Goal: Task Accomplishment & Management: Complete application form

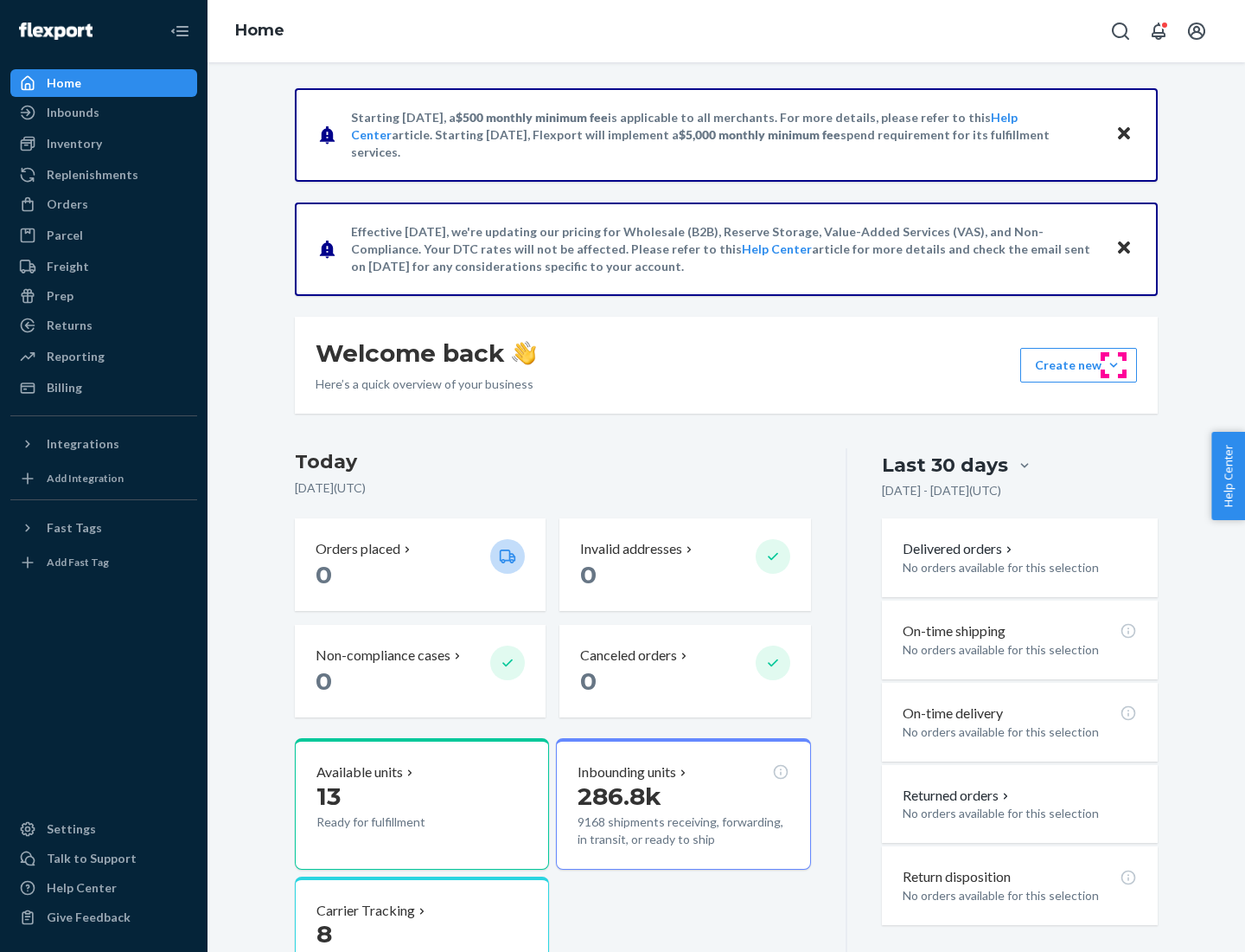
click at [1114, 365] on button "Create new Create new inbound Create new order Create new product" at bounding box center [1078, 364] width 117 height 34
click at [103, 112] on div "Inbounds" at bounding box center [103, 113] width 183 height 25
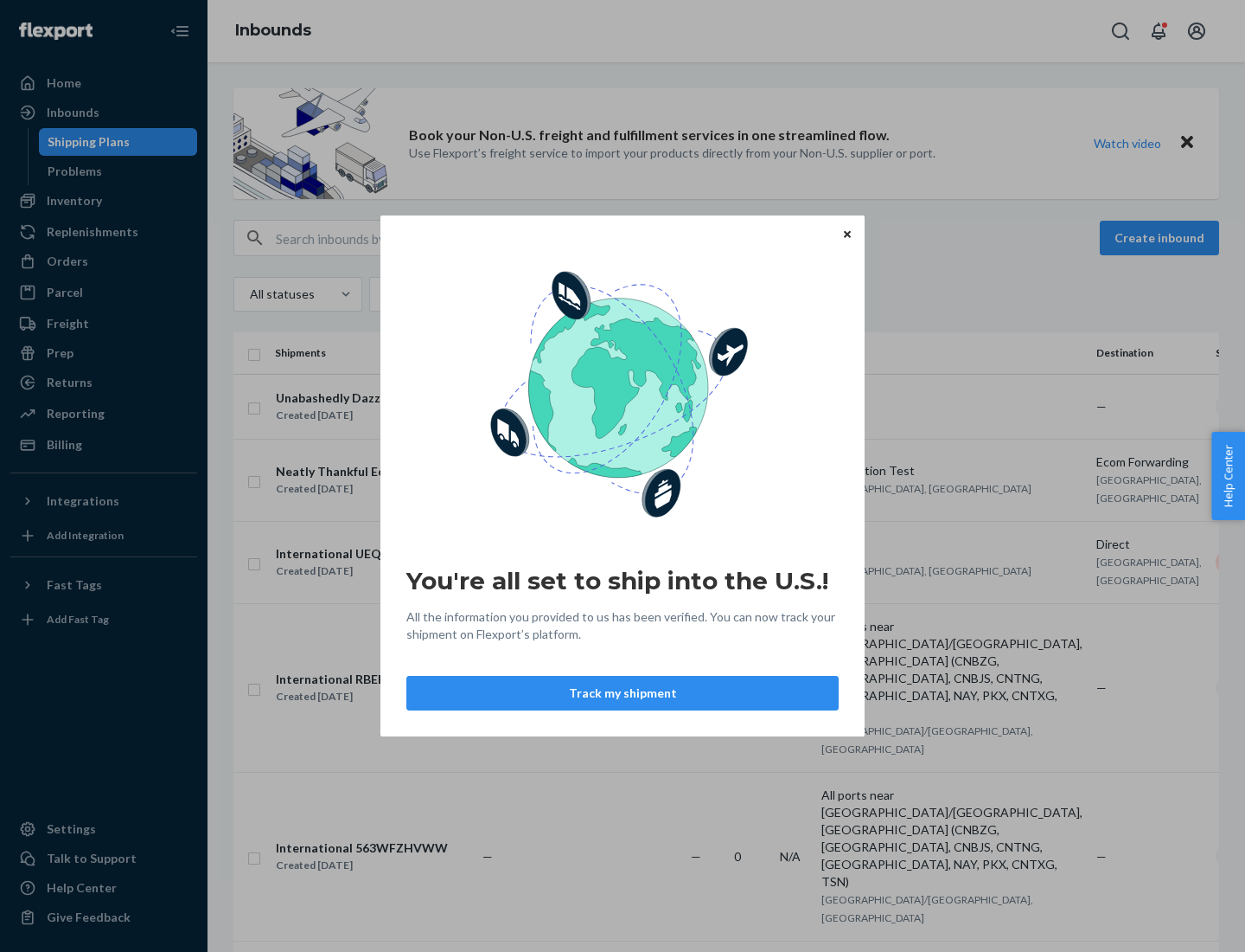
click at [103, 200] on div "You're all set to ship into the U.S.! All the information you provided to us ha…" at bounding box center [622, 476] width 1245 height 952
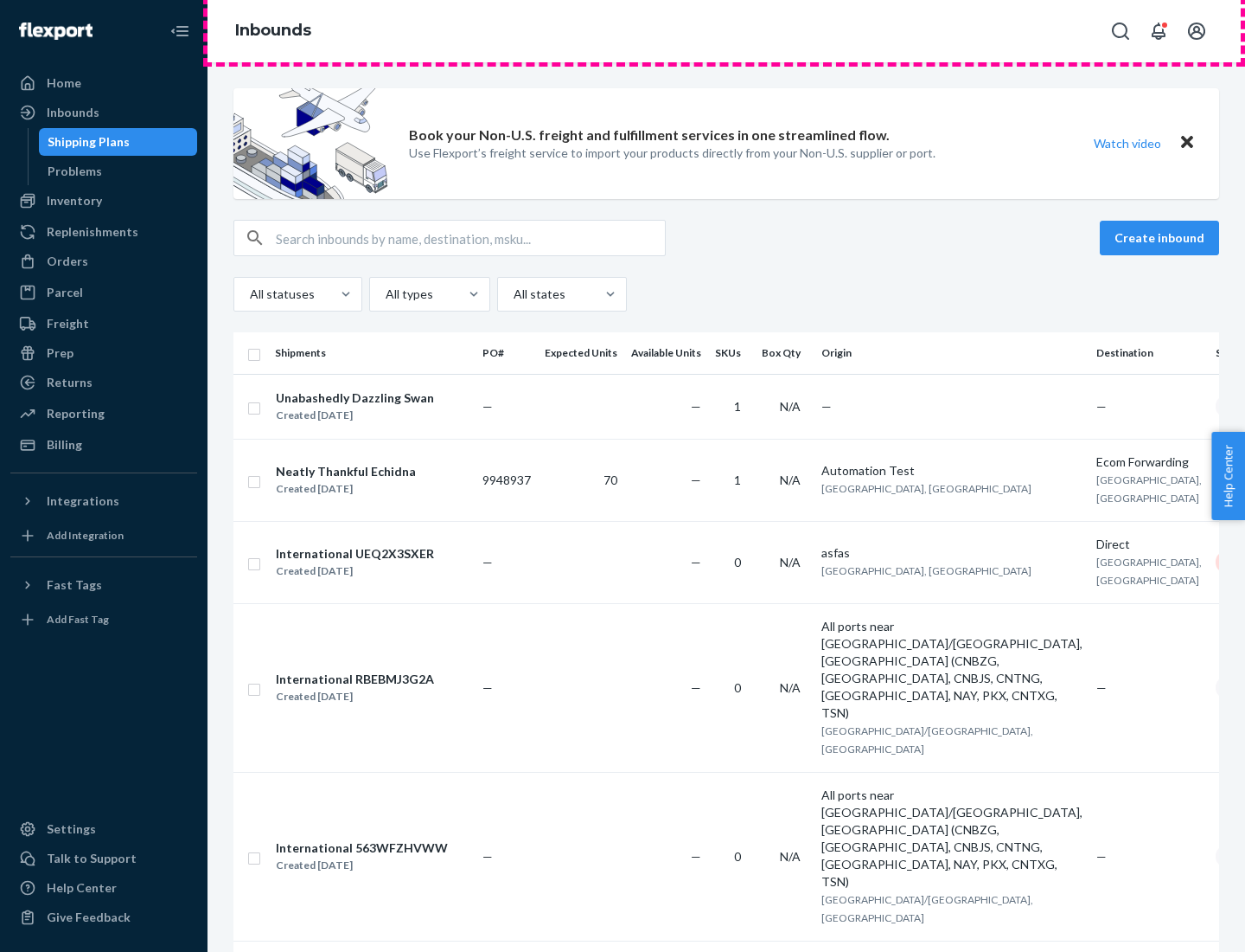
click at [727, 31] on div "Inbounds" at bounding box center [727, 31] width 1038 height 63
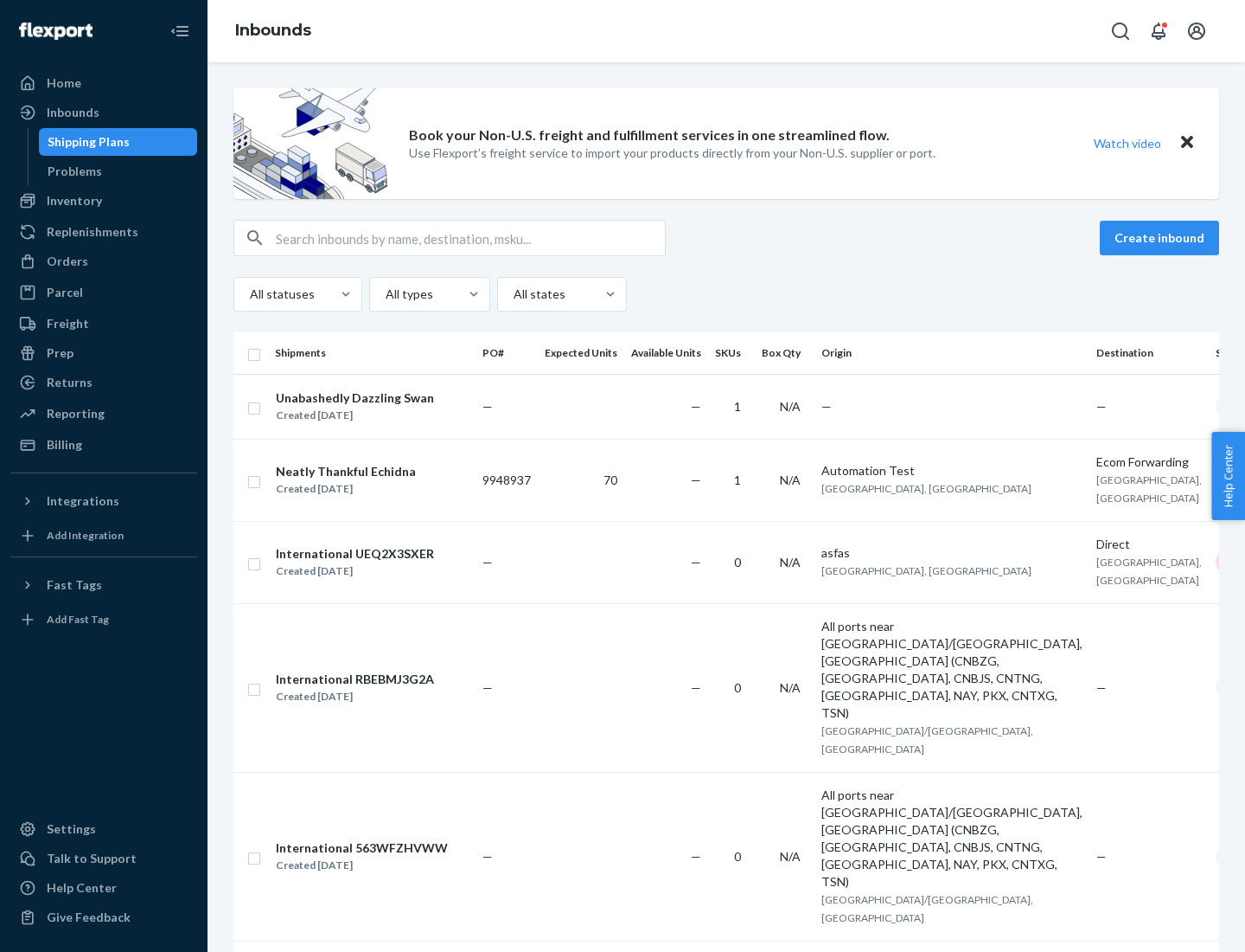
click at [727, 31] on div "Inbounds" at bounding box center [727, 31] width 1038 height 63
click at [727, 294] on div "All statuses All types All states" at bounding box center [726, 294] width 986 height 34
click at [85, 141] on div "Shipping Plans" at bounding box center [88, 141] width 83 height 17
click at [1162, 238] on button "Create inbound" at bounding box center [1160, 237] width 120 height 34
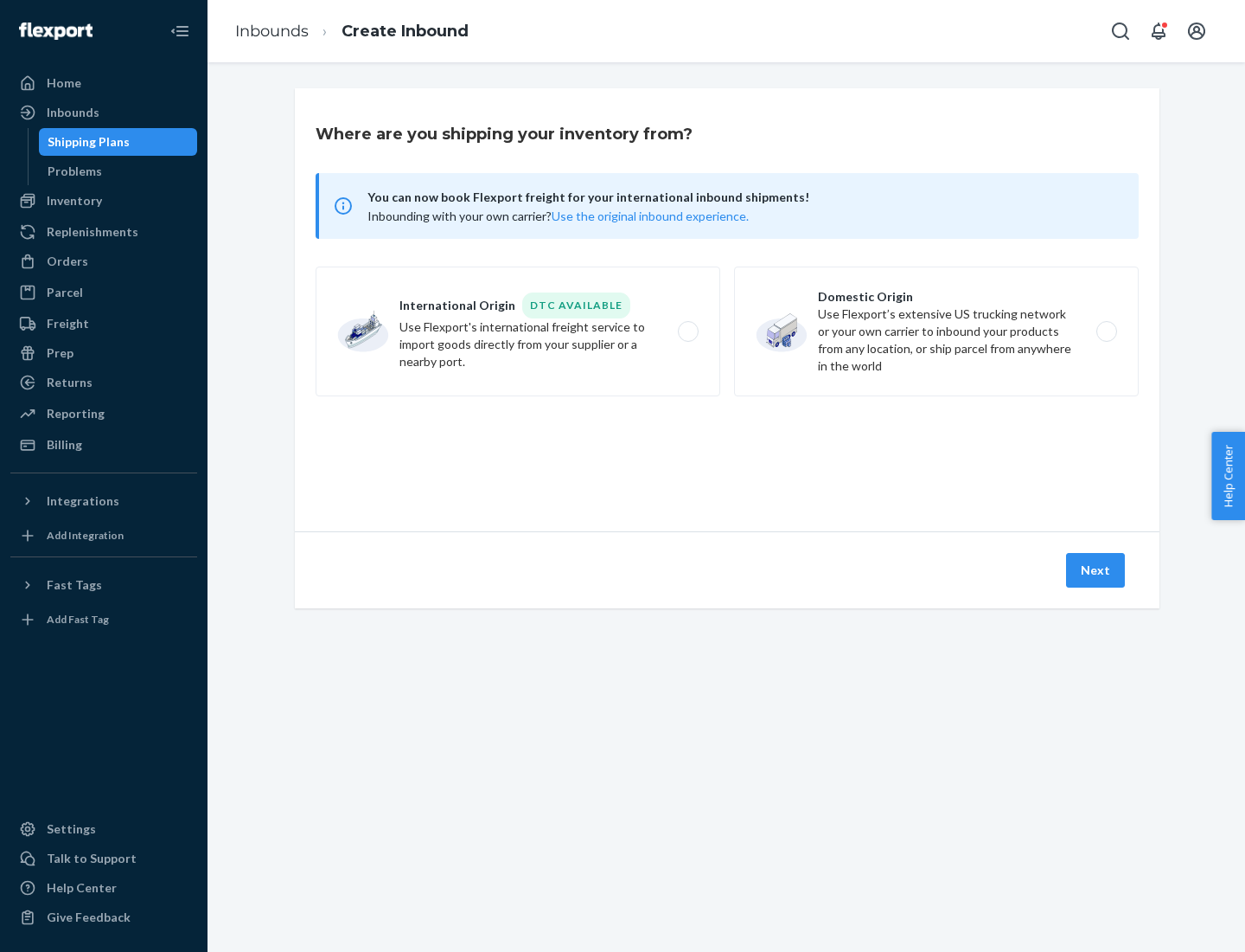
click at [518, 331] on label "International Origin DTC Available Use Flexport's international freight service…" at bounding box center [518, 331] width 405 height 130
click at [688, 331] on input "International Origin DTC Available Use Flexport's international freight service…" at bounding box center [694, 332] width 11 height 11
radio input "true"
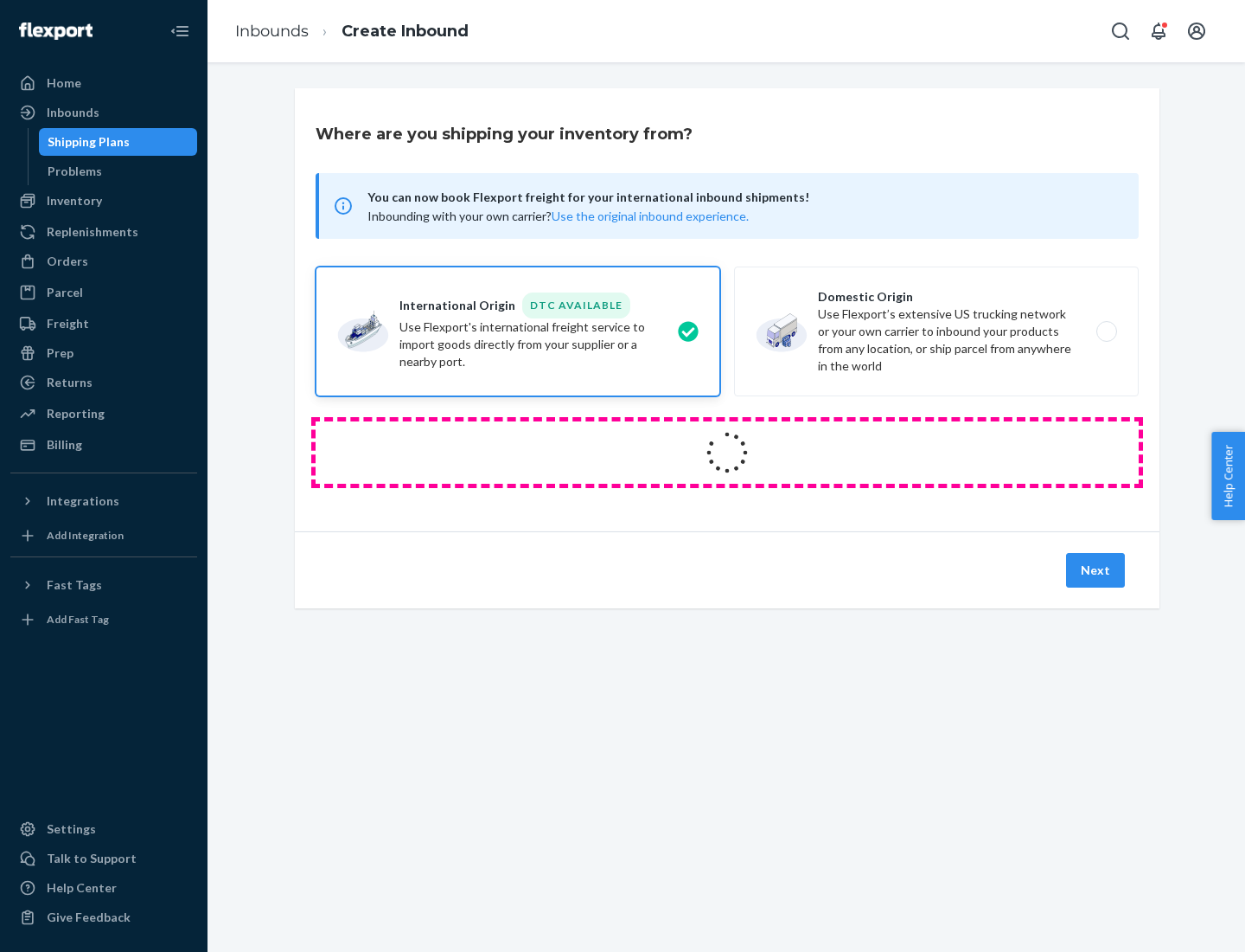
click at [727, 453] on icon at bounding box center [727, 452] width 65 height 65
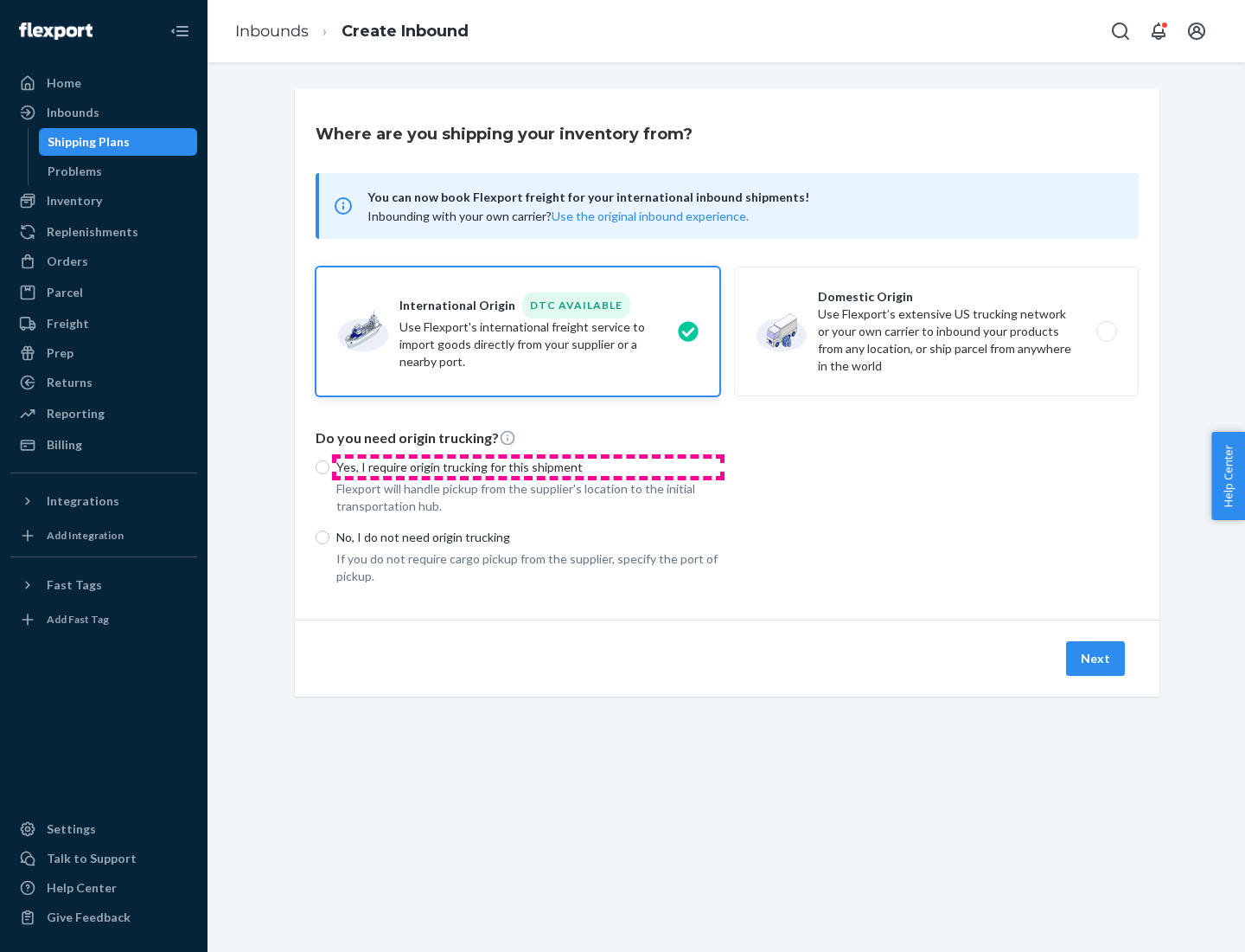
click at [529, 466] on p "Yes, I require origin trucking for this shipment" at bounding box center [529, 467] width 384 height 17
click at [329, 466] on input "Yes, I require origin trucking for this shipment" at bounding box center [323, 467] width 14 height 14
radio input "true"
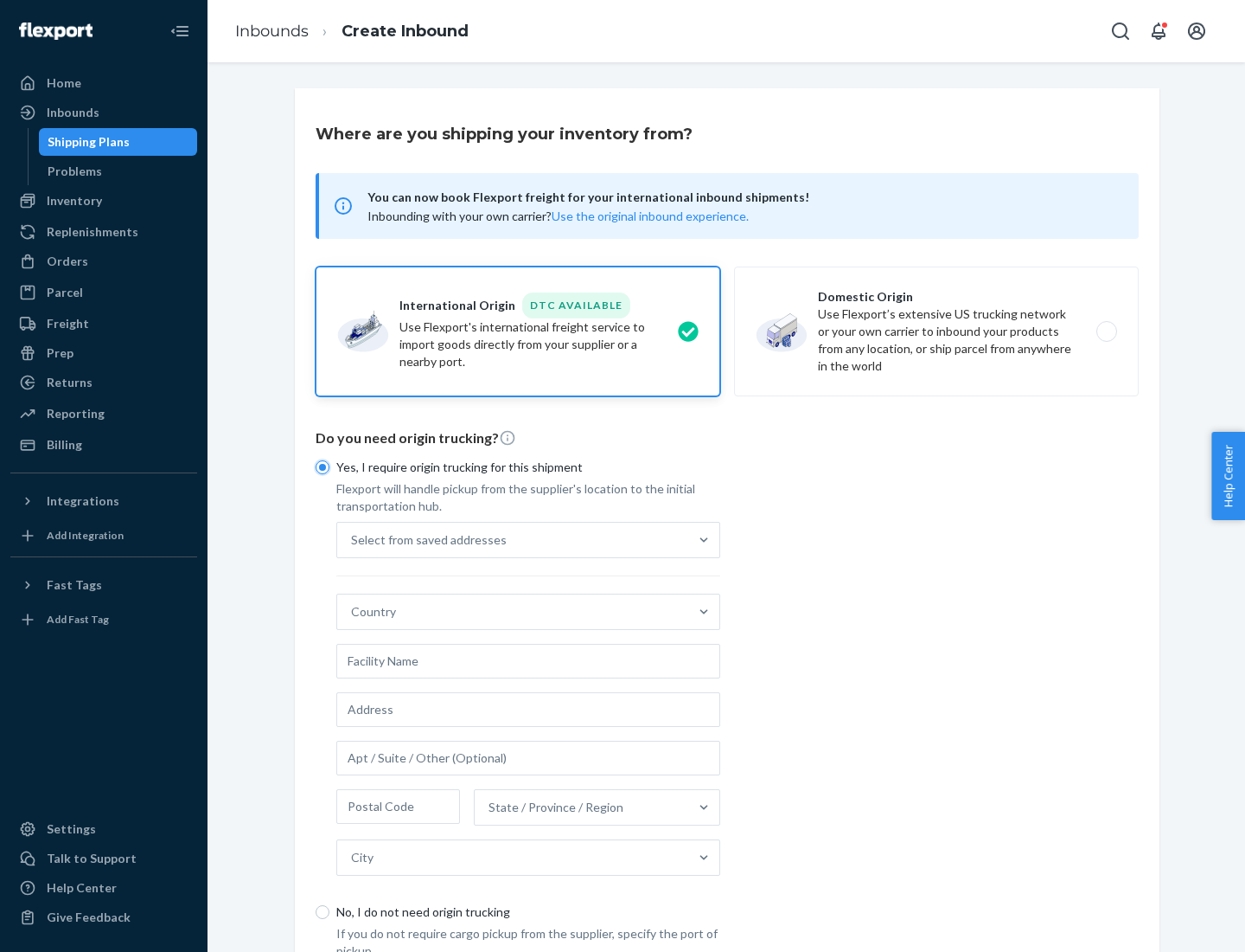
scroll to position [33, 0]
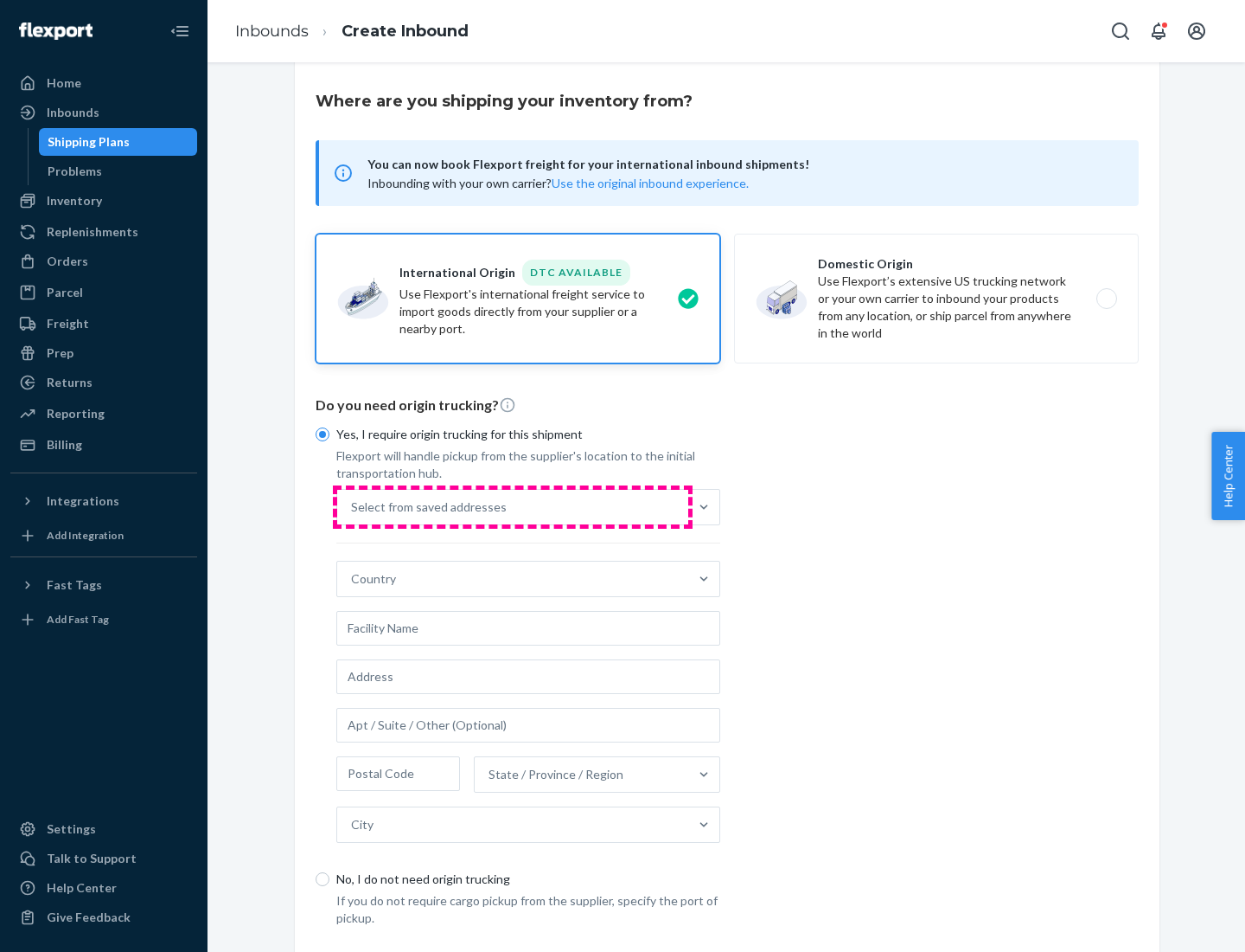
click at [512, 506] on div "Select from saved addresses" at bounding box center [512, 507] width 351 height 34
click at [353, 506] on input "Select from saved addresses" at bounding box center [352, 507] width 2 height 17
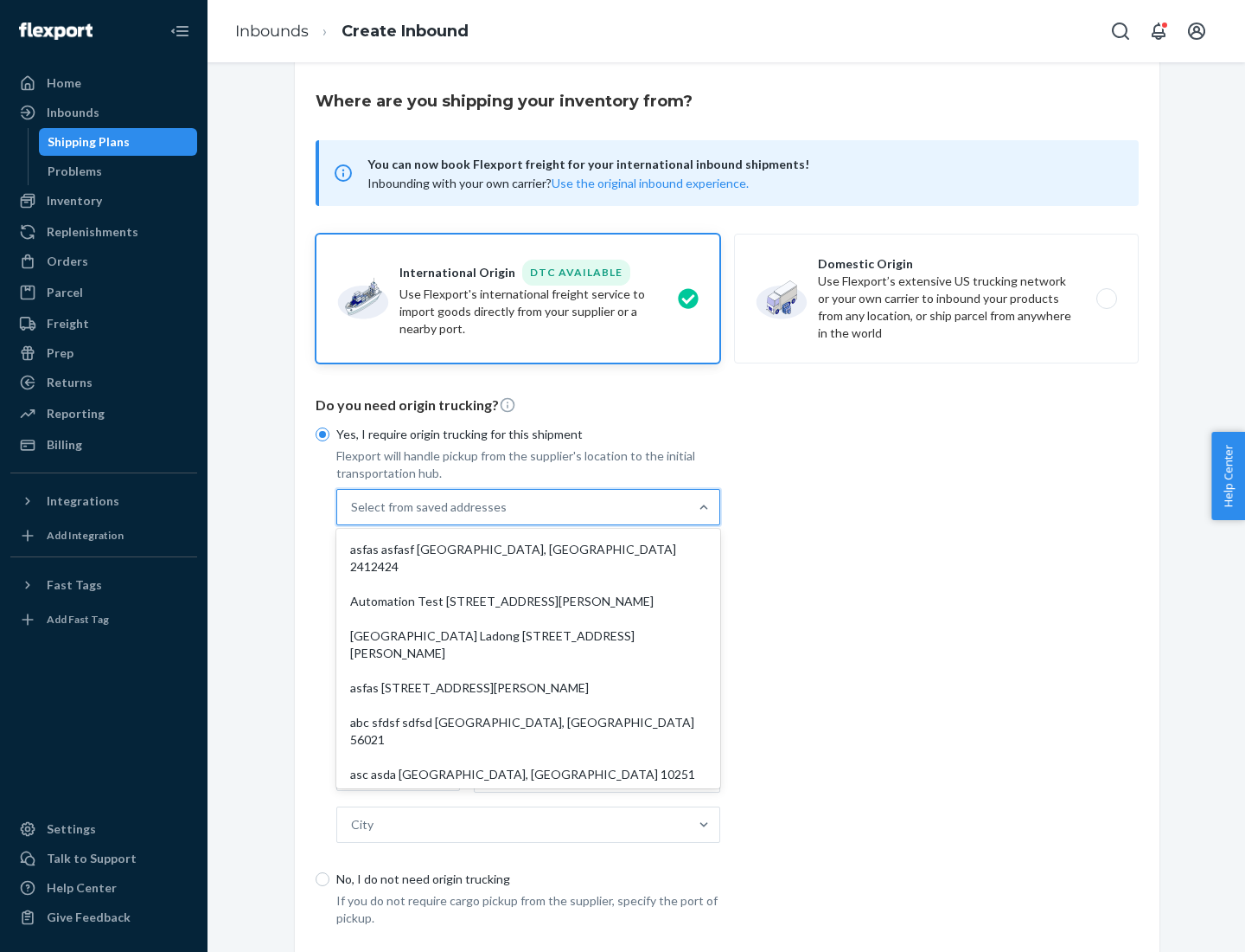
scroll to position [75, 0]
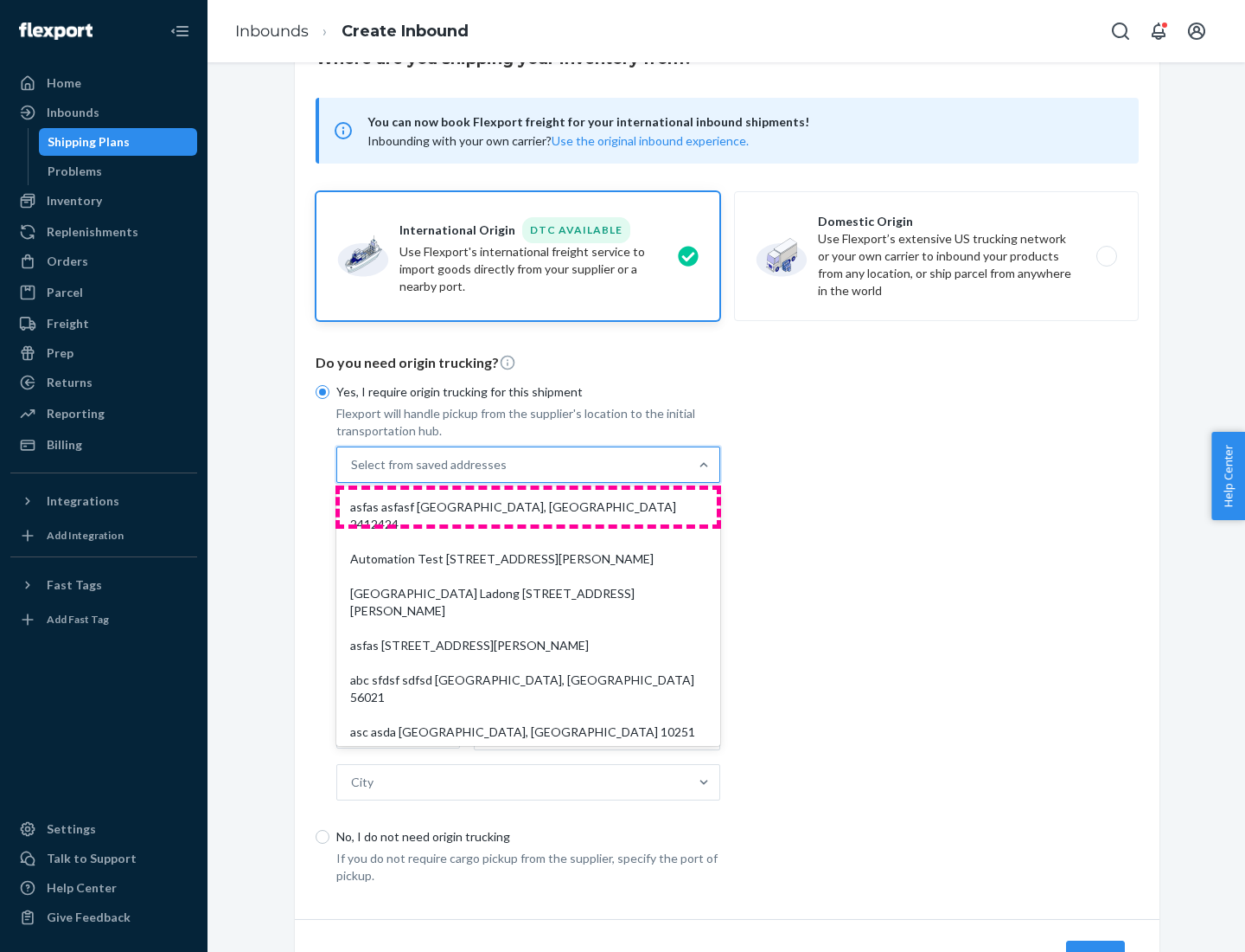
click at [529, 506] on div "asfas asfasf [GEOGRAPHIC_DATA], [GEOGRAPHIC_DATA] 2412424" at bounding box center [528, 515] width 377 height 52
click at [353, 474] on input "option asfas asfasf [GEOGRAPHIC_DATA], [GEOGRAPHIC_DATA] 2412424 focused, 1 of …" at bounding box center [352, 464] width 2 height 17
type input "asfas"
type input "asfasf"
type input "2412424"
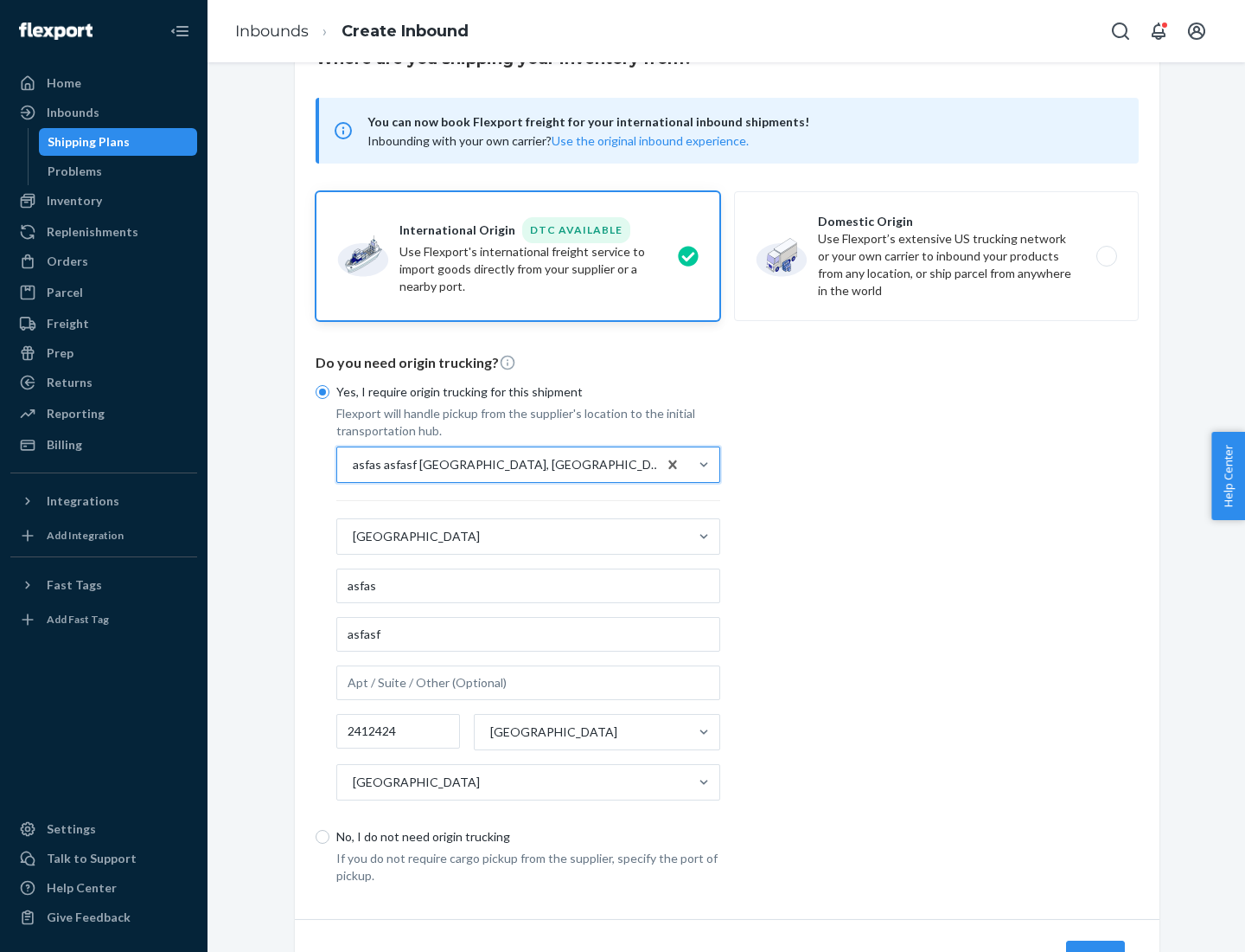
scroll to position [161, 0]
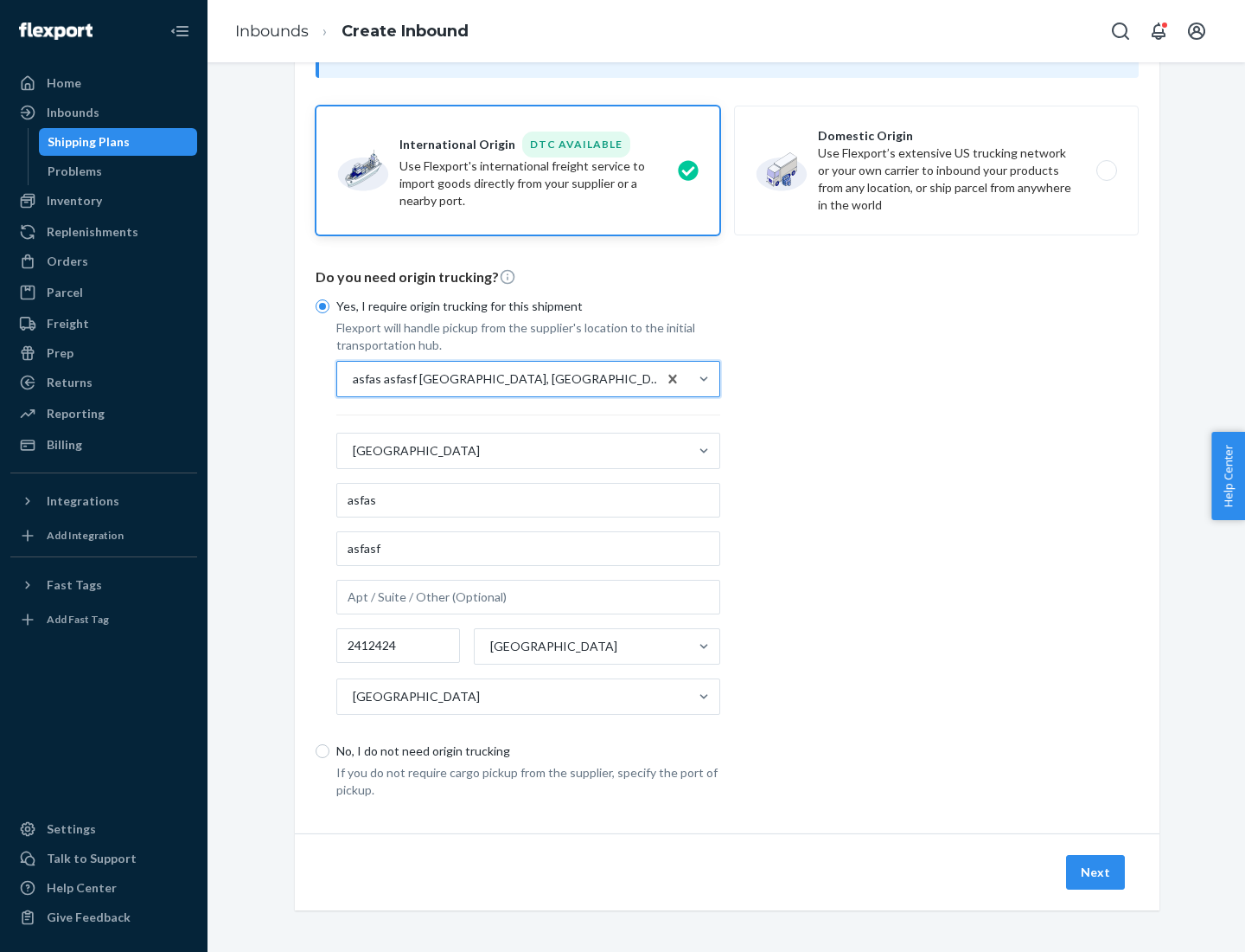
click at [1097, 871] on button "Next" at bounding box center [1096, 871] width 59 height 34
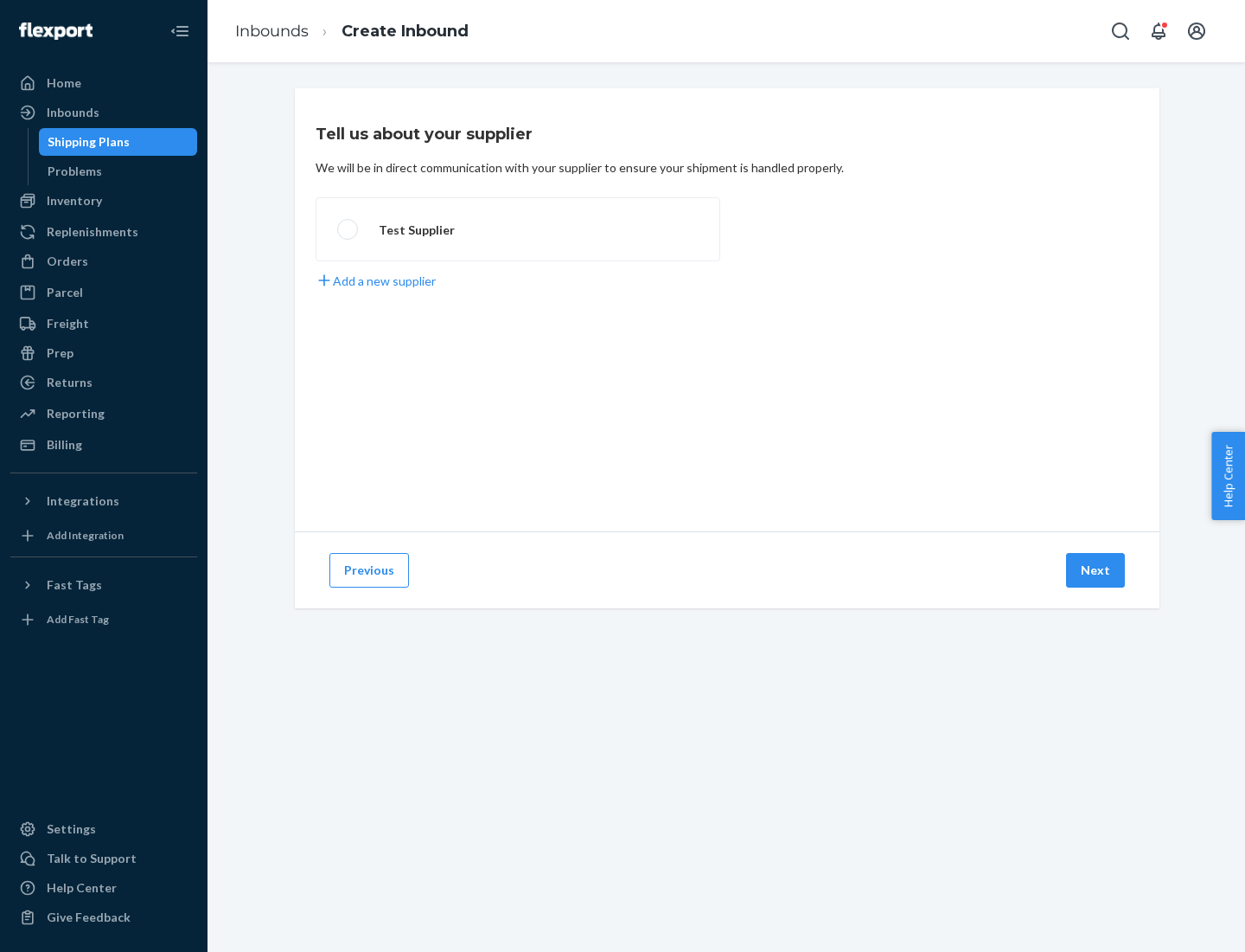
click at [518, 230] on label "Test Supplier" at bounding box center [518, 229] width 405 height 64
click at [348, 230] on input "Test Supplier" at bounding box center [343, 230] width 11 height 11
radio input "true"
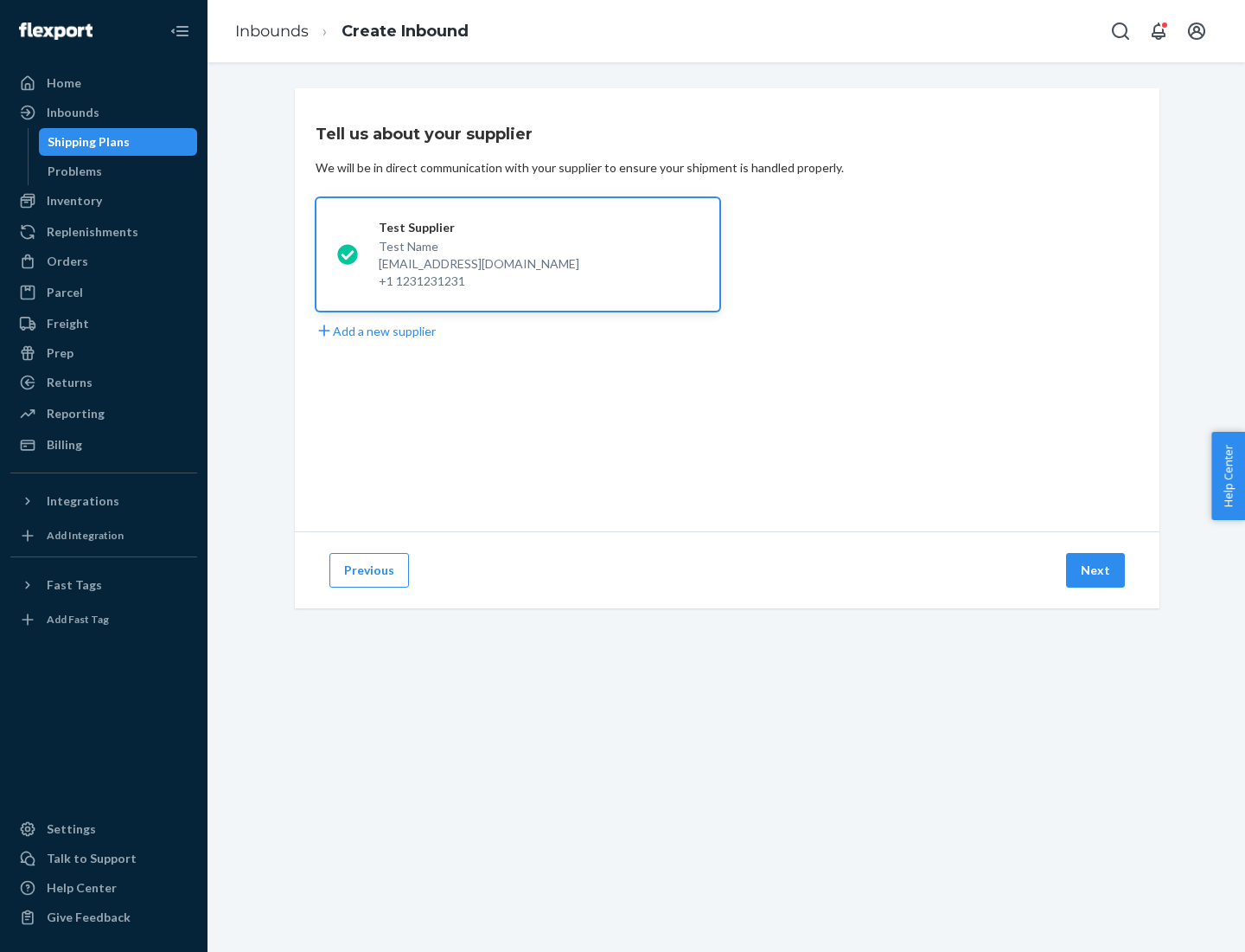
click at [1097, 570] on button "Next" at bounding box center [1096, 569] width 59 height 34
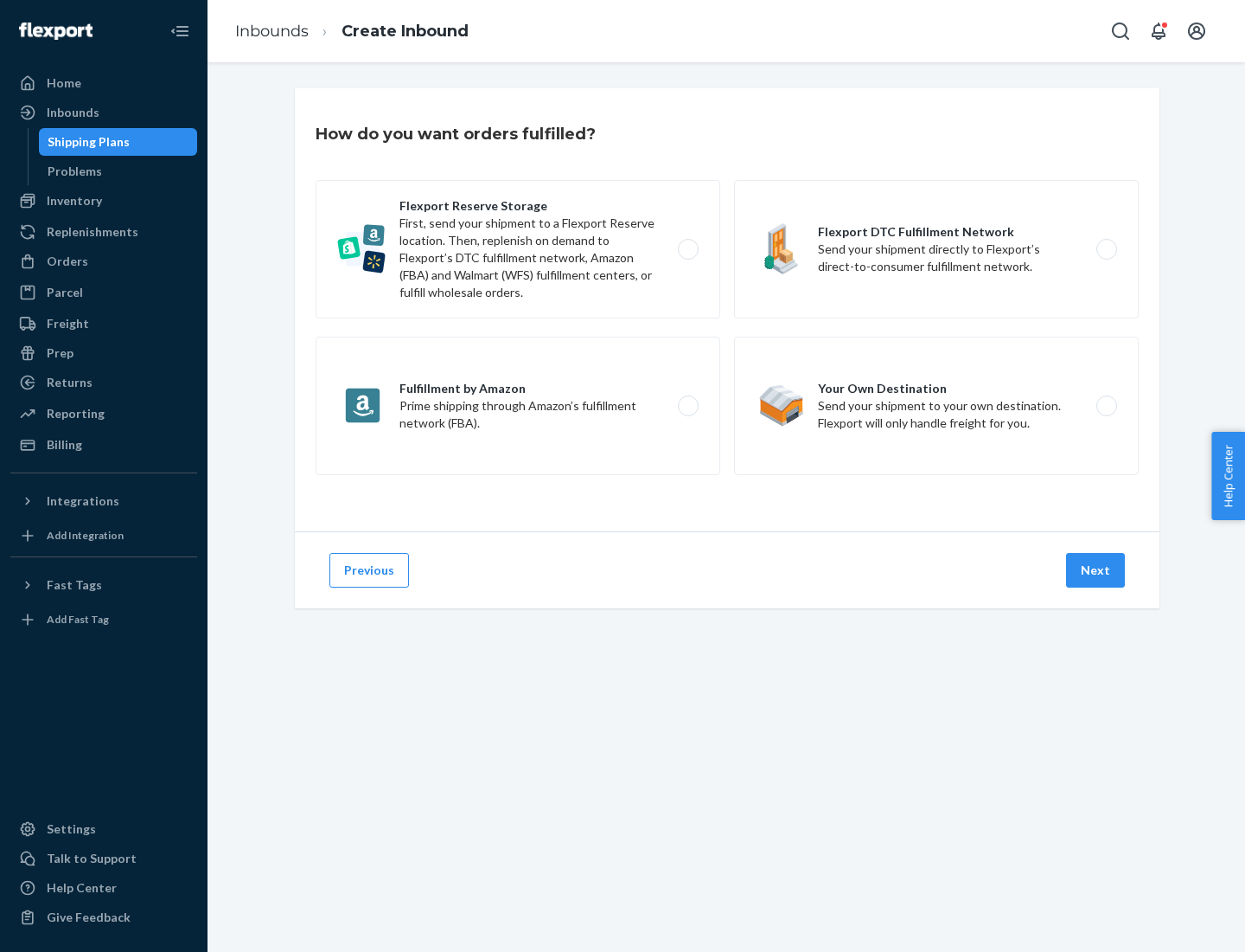
click at [518, 405] on label "Fulfillment by Amazon Prime shipping through Amazon’s fulfillment network (FBA)." at bounding box center [518, 406] width 405 height 139
click at [688, 405] on input "Fulfillment by Amazon Prime shipping through Amazon’s fulfillment network (FBA)." at bounding box center [694, 406] width 11 height 11
radio input "true"
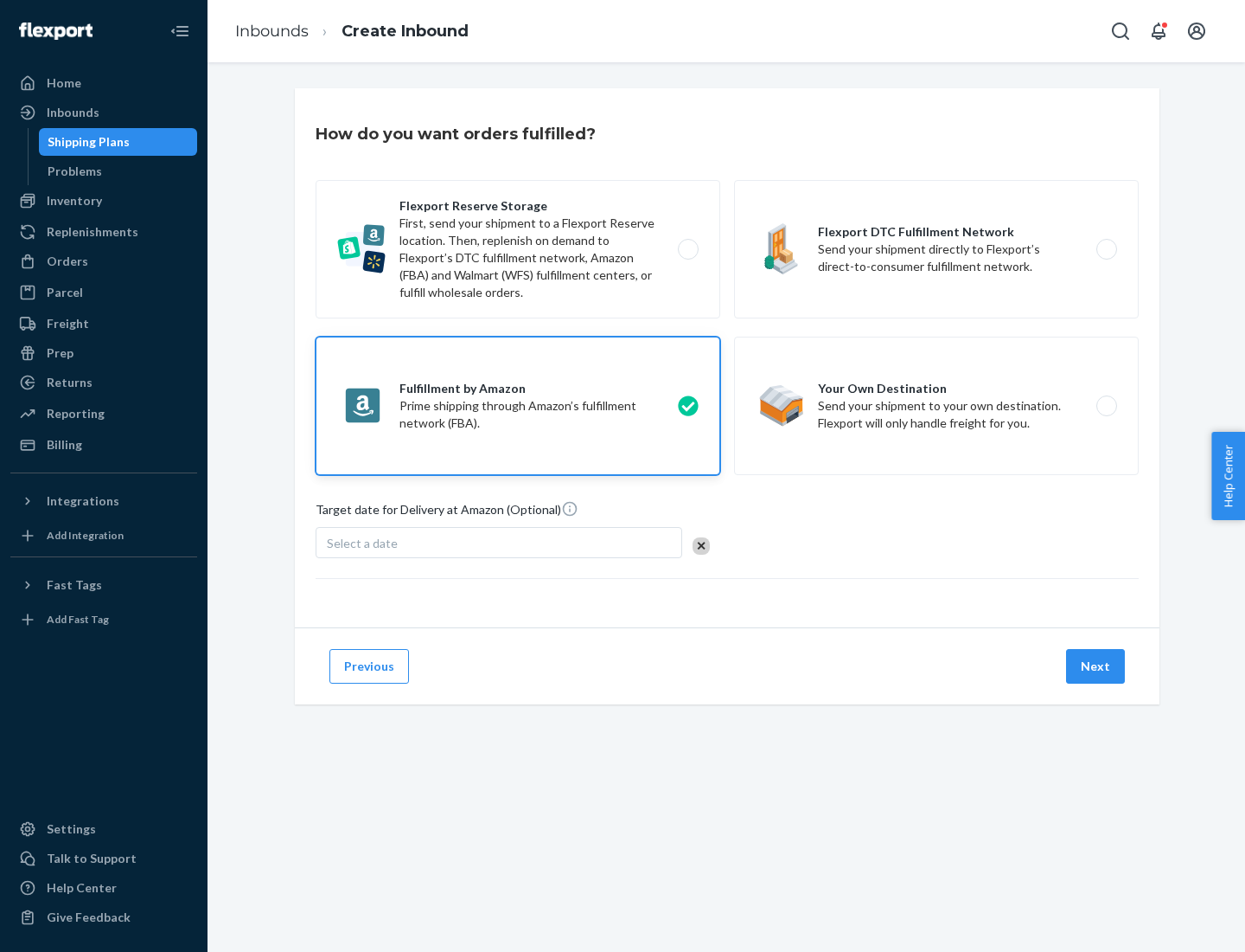
click at [1097, 666] on button "Next" at bounding box center [1096, 666] width 59 height 34
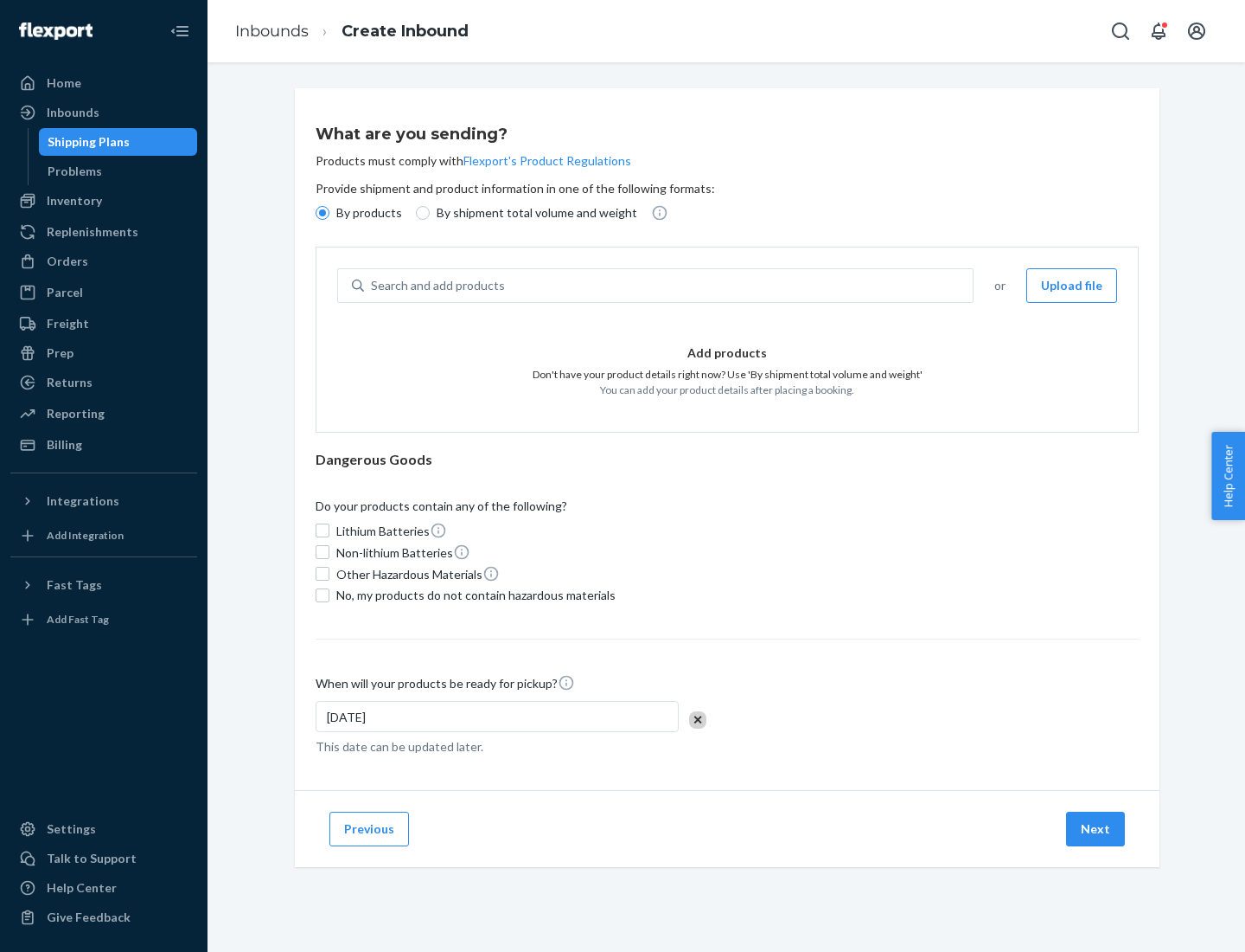
click at [532, 213] on p "By shipment total volume and weight" at bounding box center [536, 213] width 200 height 17
click at [430, 213] on input "By shipment total volume and weight" at bounding box center [422, 213] width 14 height 14
radio input "true"
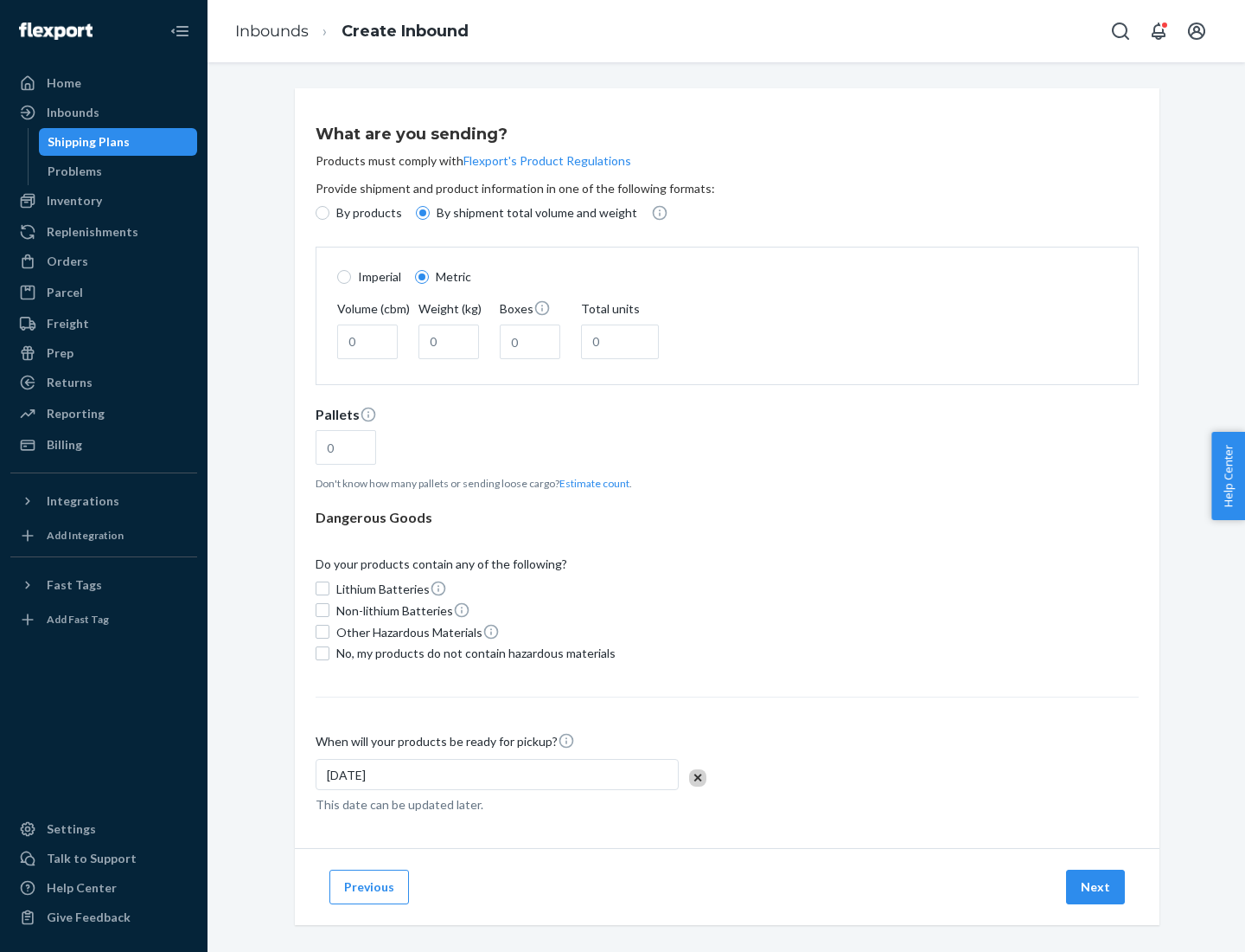
click at [367, 213] on p "By products" at bounding box center [369, 213] width 65 height 17
click at [329, 213] on input "By products" at bounding box center [323, 213] width 14 height 14
radio input "true"
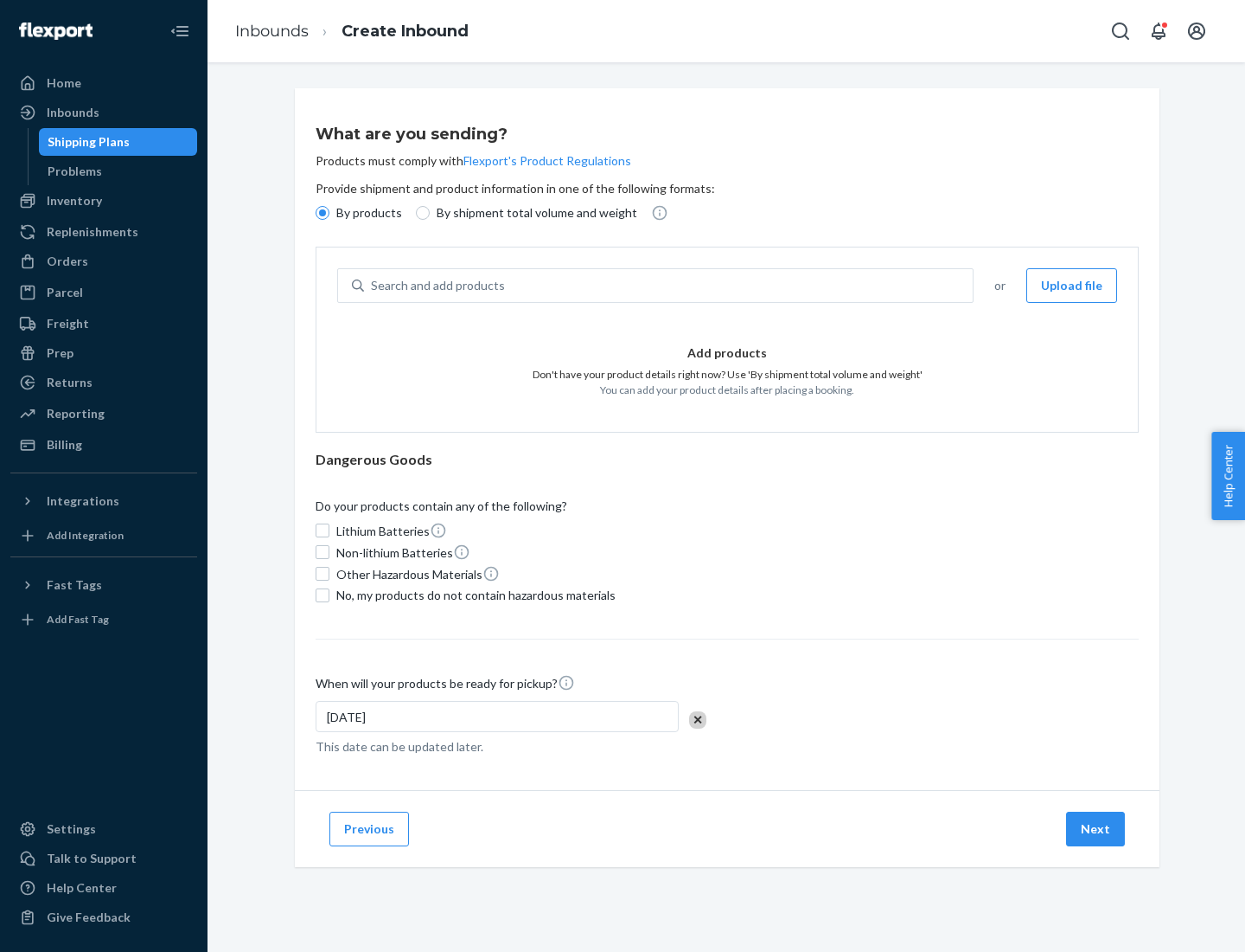
click at [669, 286] on div "Search and add products" at bounding box center [669, 285] width 609 height 31
click at [373, 286] on input "Search and add products" at bounding box center [372, 286] width 2 height 17
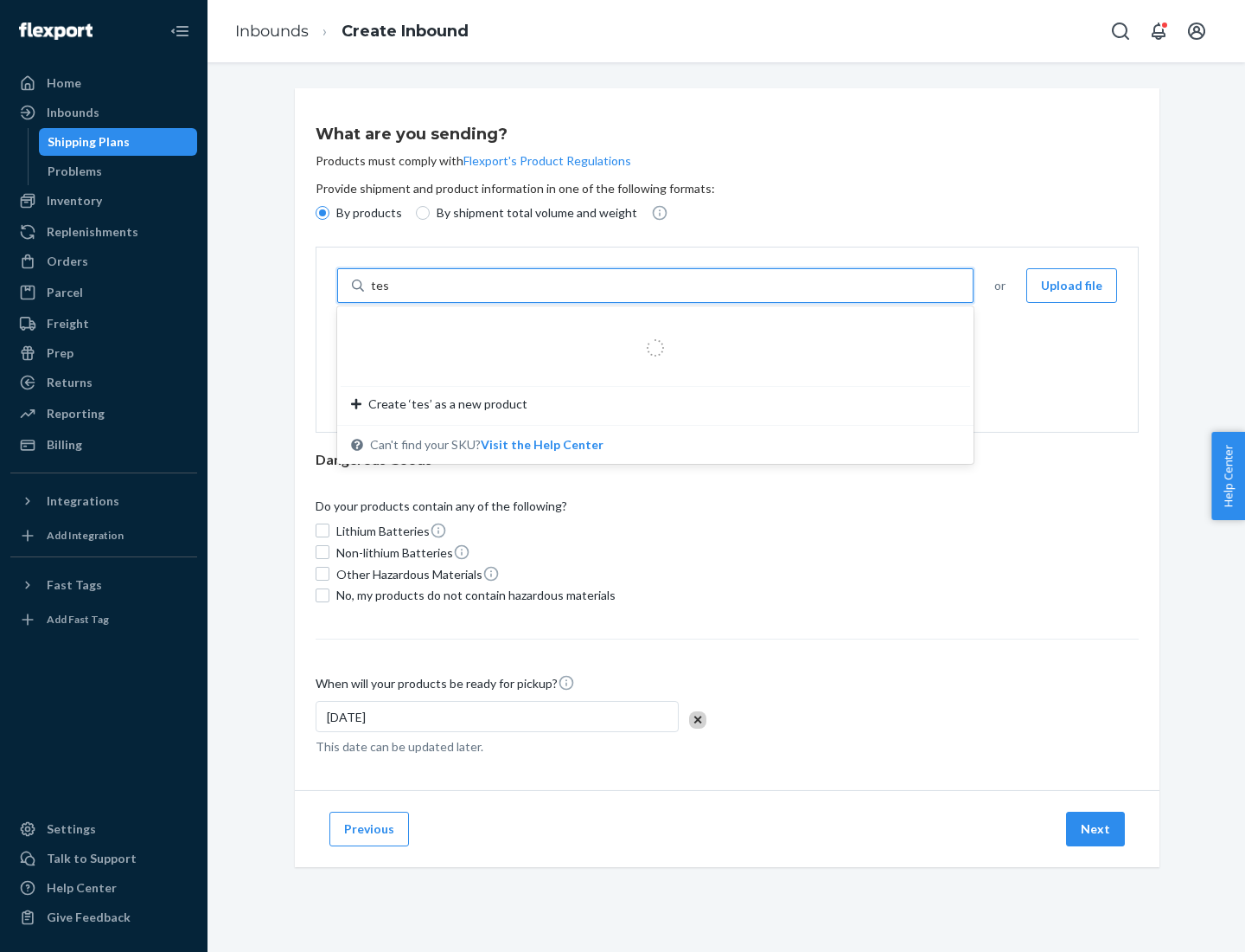
type input "test"
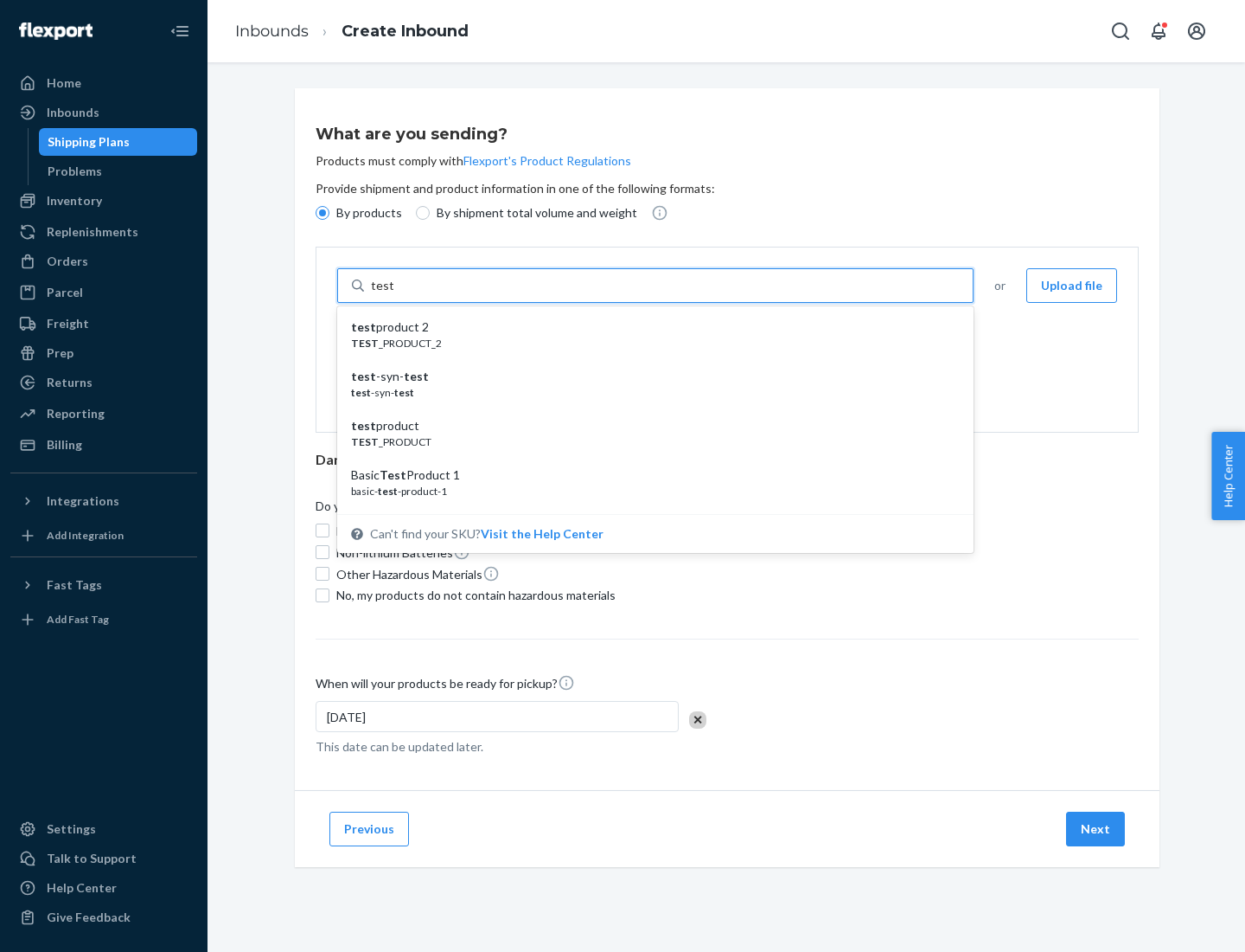
click at [649, 327] on div "test product 2" at bounding box center [648, 327] width 595 height 17
click at [394, 294] on input "test" at bounding box center [382, 286] width 23 height 17
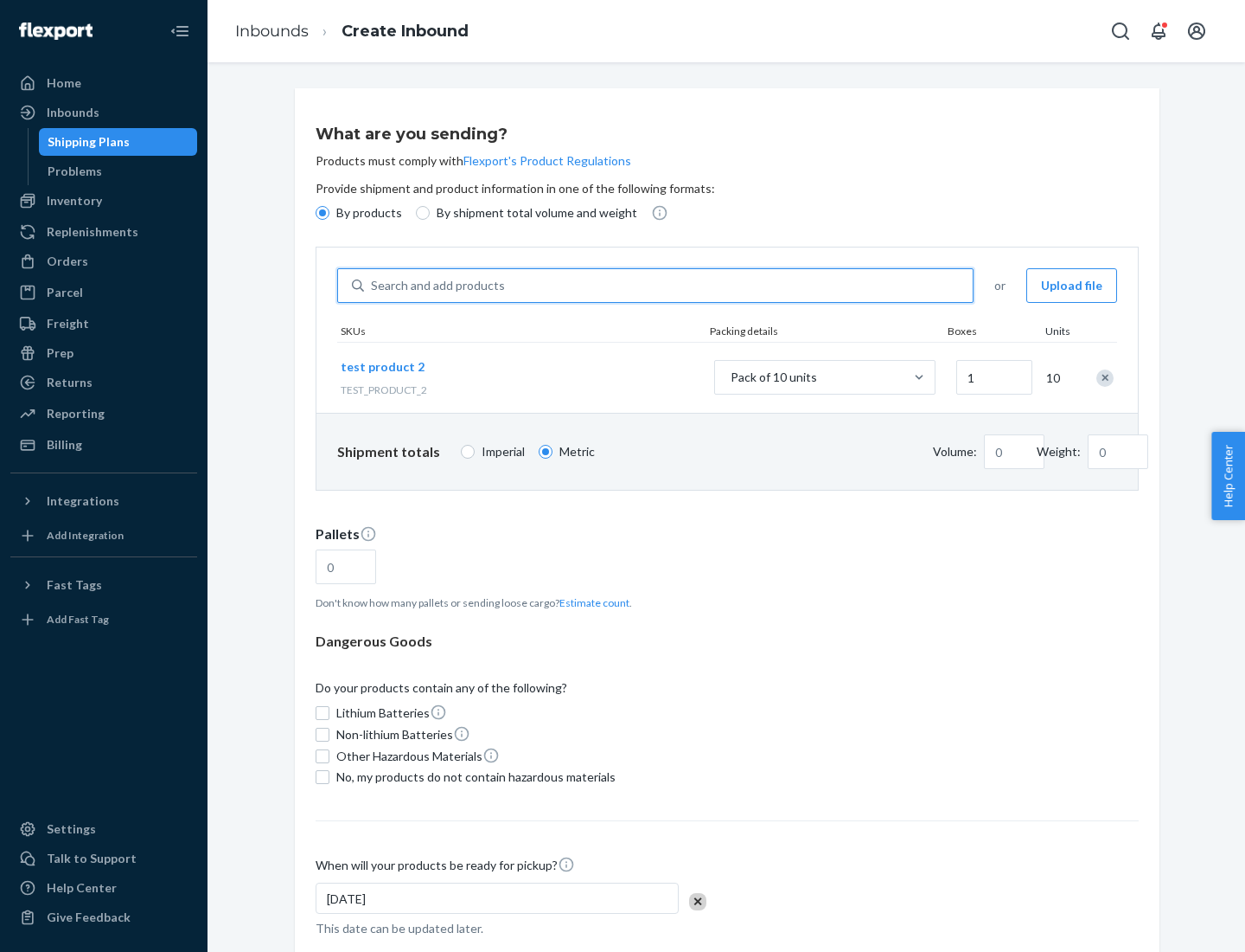
type input "0.02"
type input "22.23"
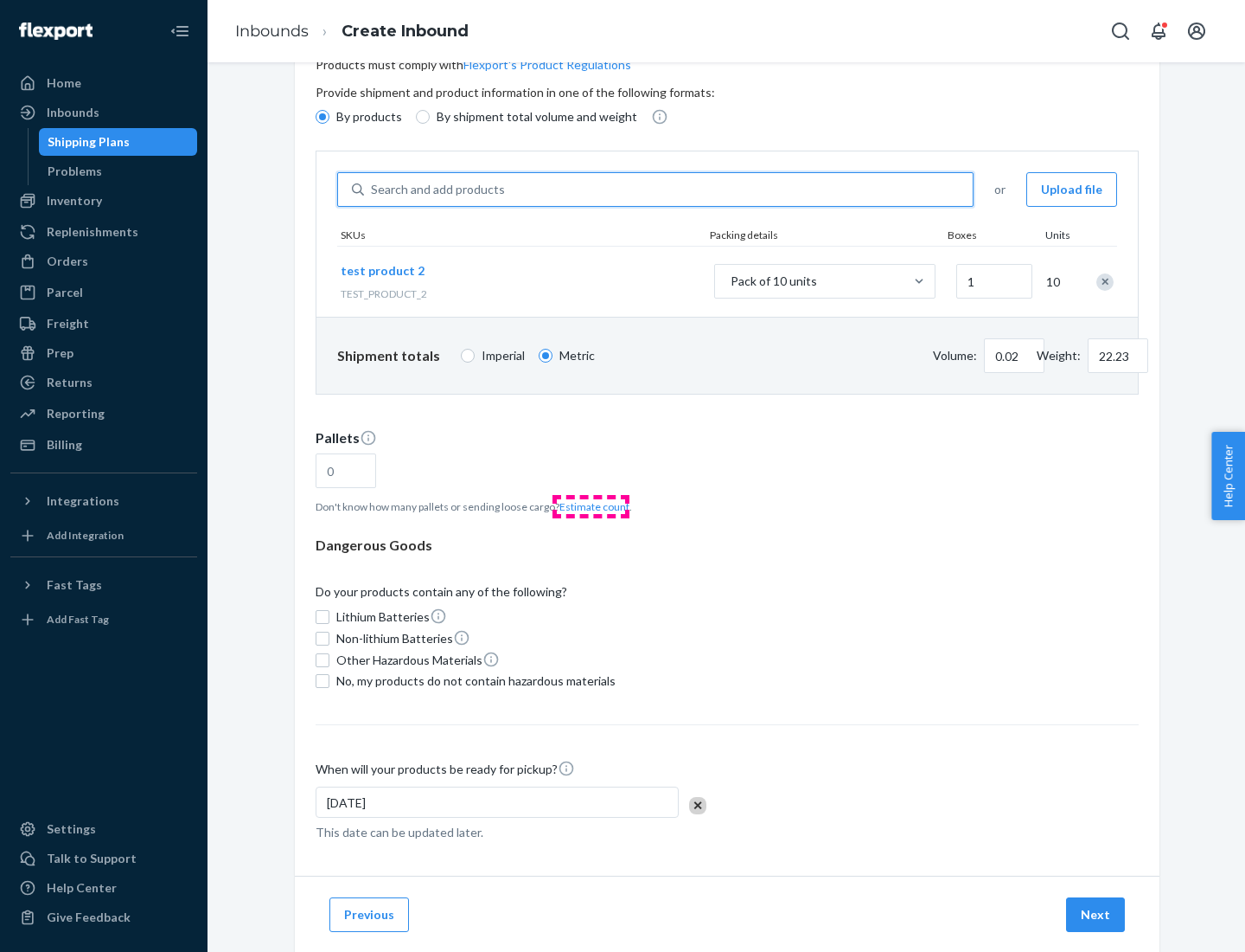
click at [590, 506] on button "Estimate count" at bounding box center [595, 506] width 70 height 14
type input "1"
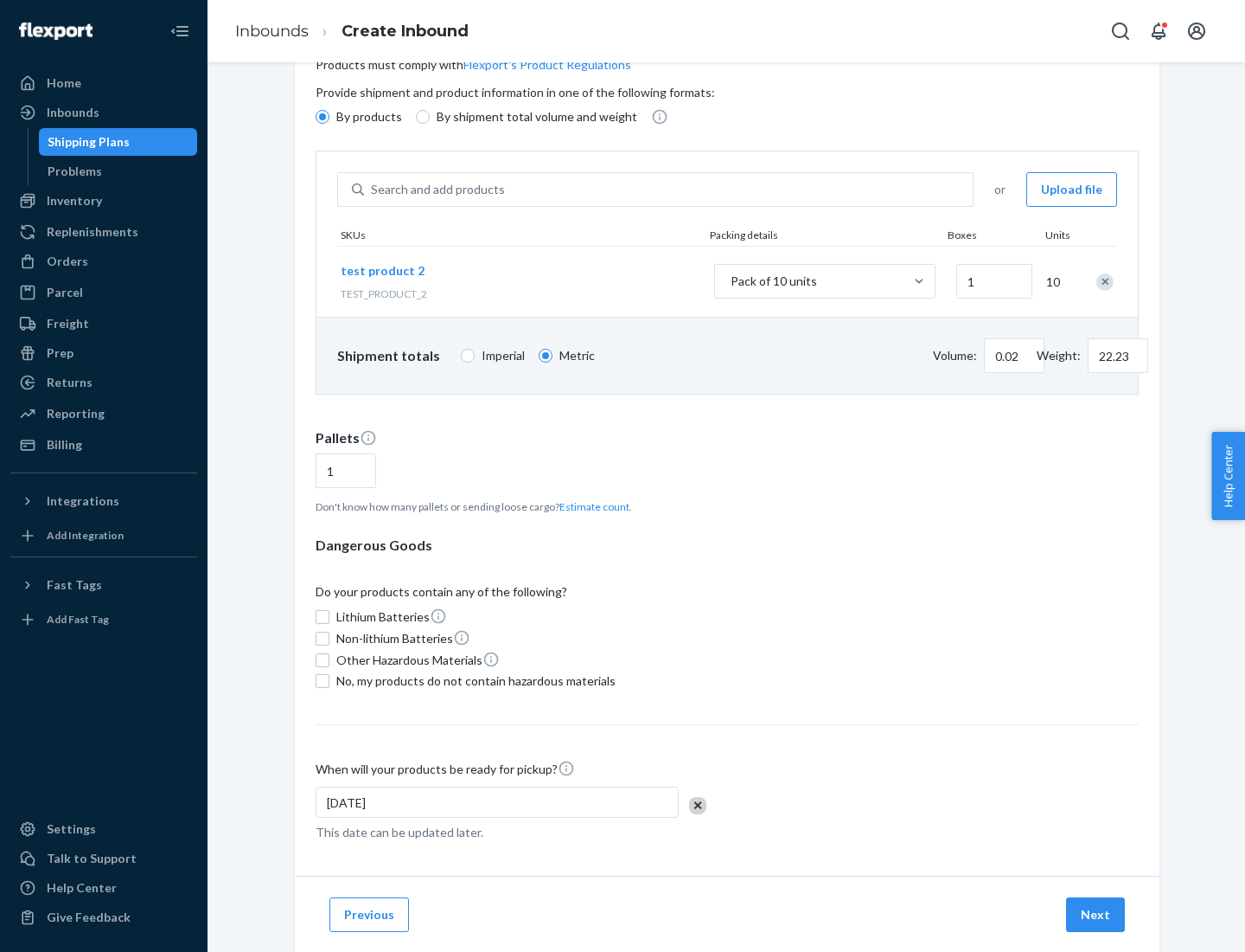
scroll to position [139, 0]
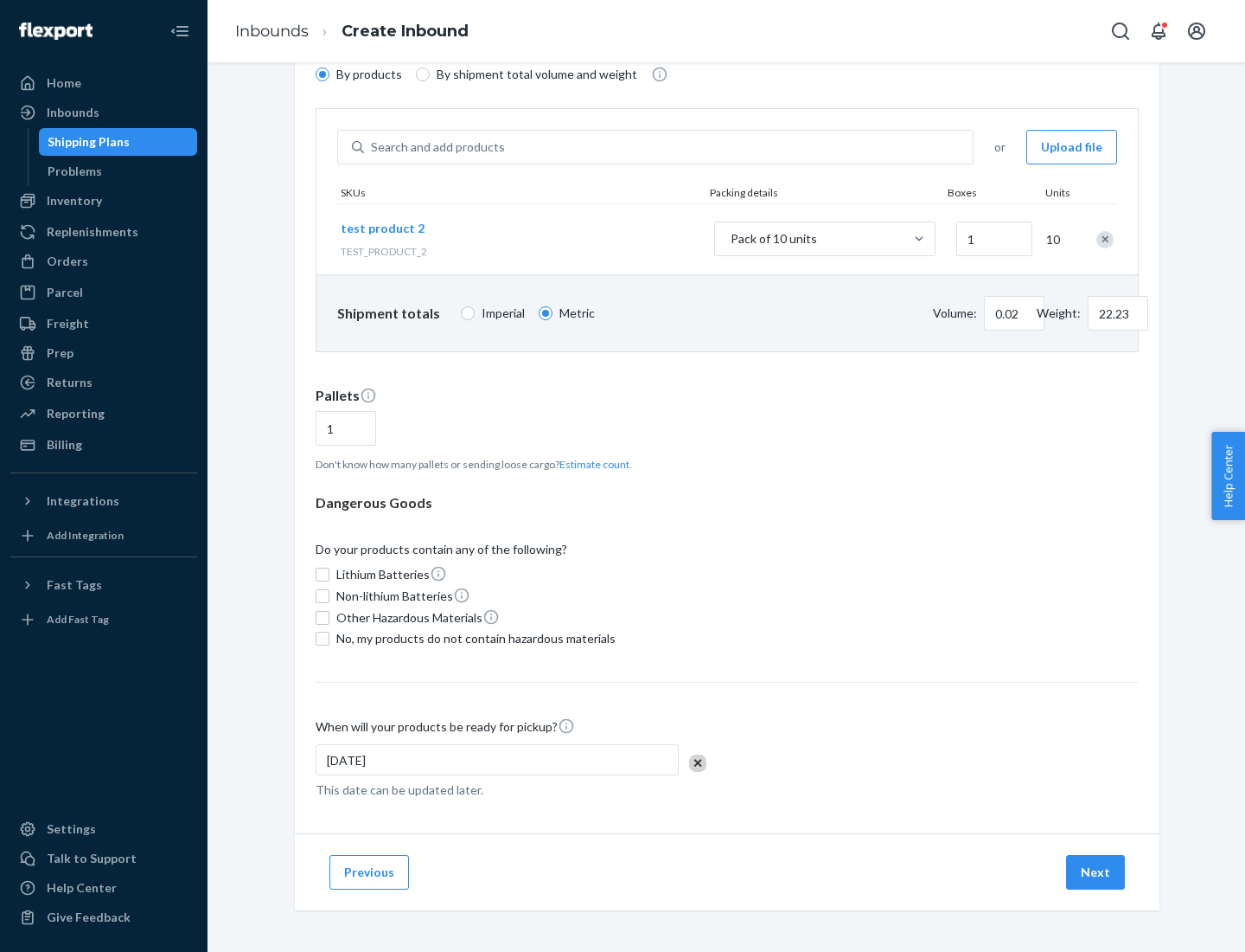
click at [474, 639] on span "No, my products do not contain hazardous materials" at bounding box center [476, 638] width 279 height 17
click at [329, 639] on input "No, my products do not contain hazardous materials" at bounding box center [323, 638] width 14 height 14
checkbox input "true"
click at [1097, 872] on button "Next" at bounding box center [1096, 871] width 59 height 34
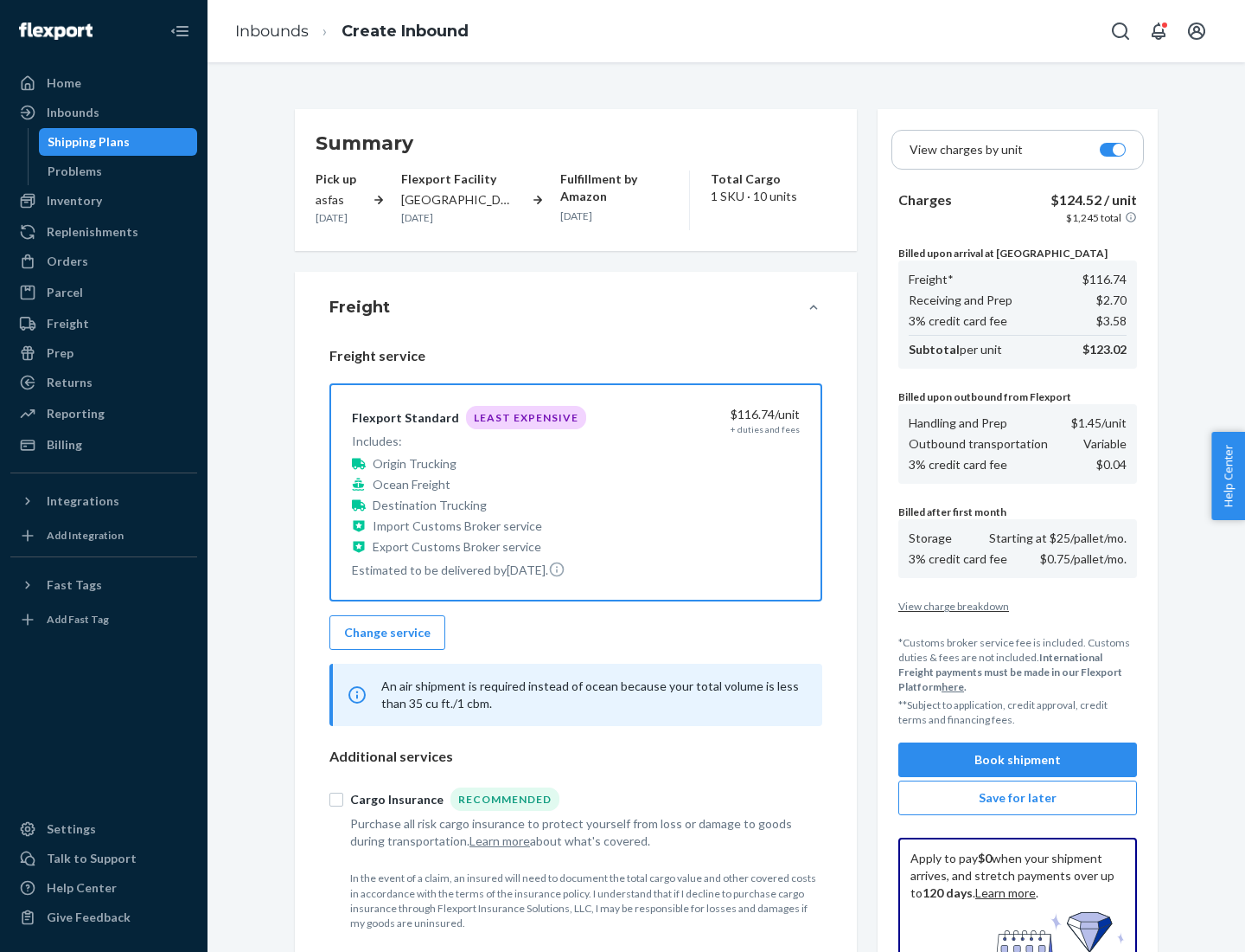
scroll to position [252, 0]
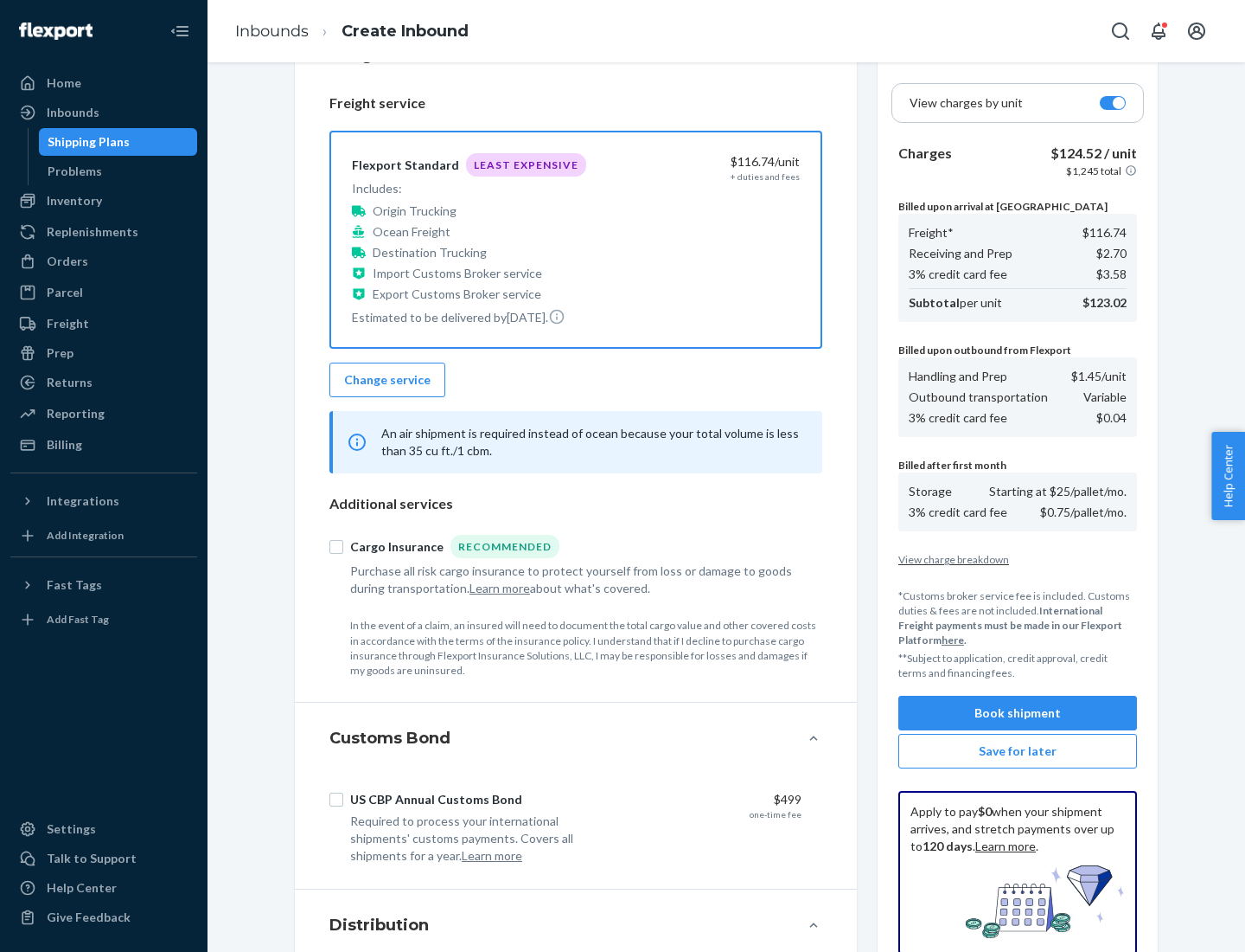
click at [1018, 713] on button "Book shipment" at bounding box center [1018, 713] width 239 height 34
